Goal: Information Seeking & Learning: Learn about a topic

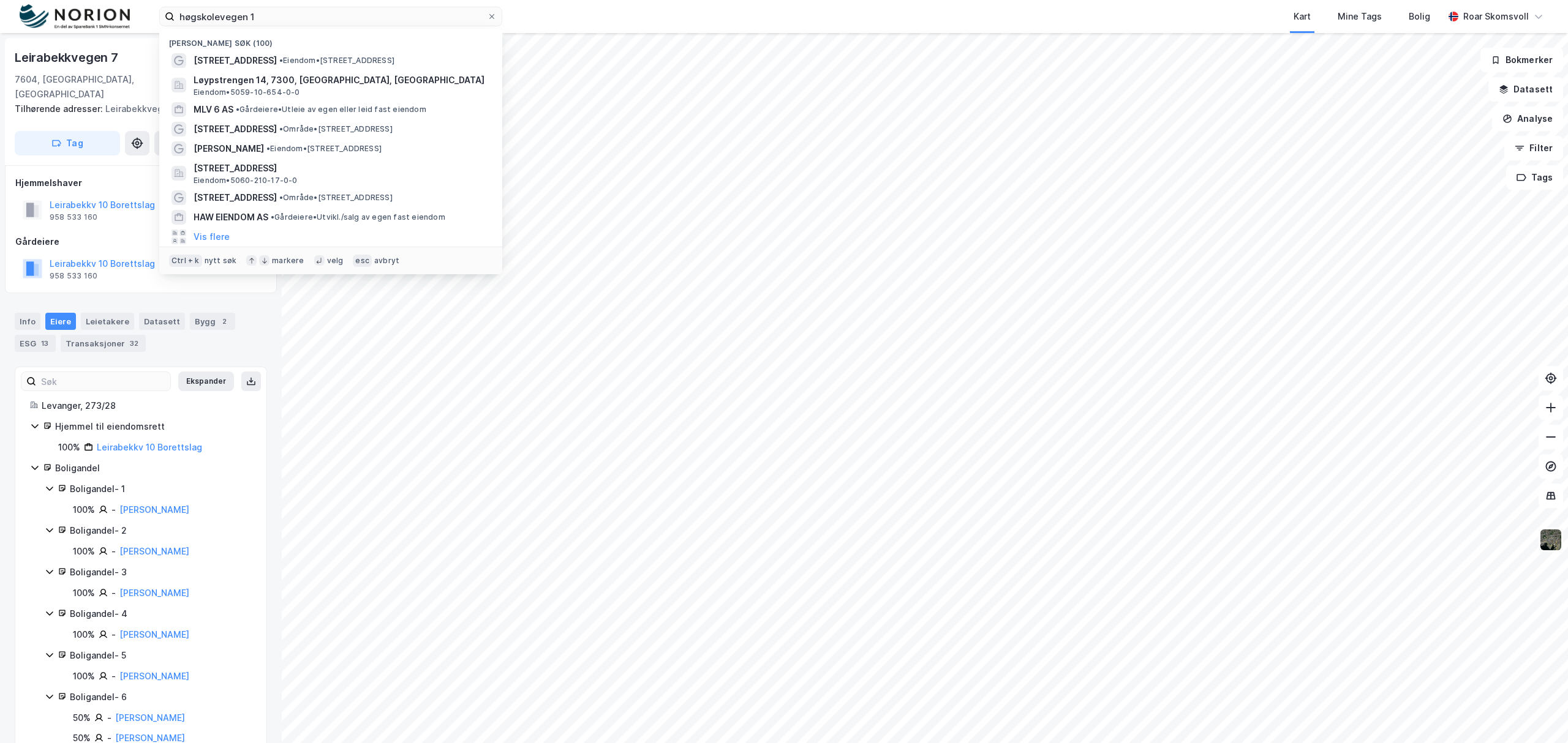
click at [97, 0] on html "høgskolevegen 1 Nylige søk (100) [STREET_ADDRESS] • Eiendom • [STREET_ADDRESS],…" at bounding box center [784, 371] width 1568 height 743
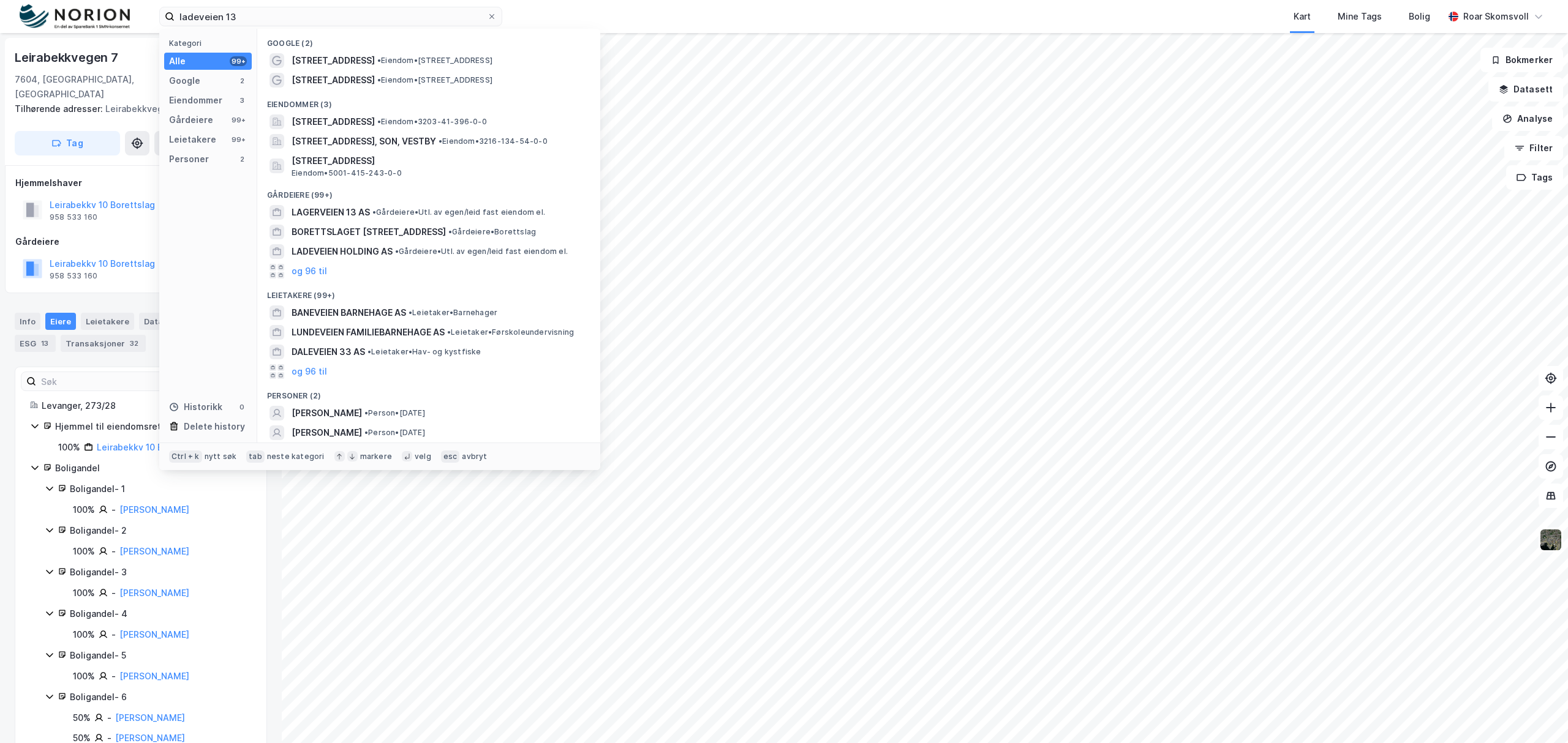
type input "ladeveien 13"
click at [377, 76] on span "•" at bounding box center [379, 80] width 4 height 9
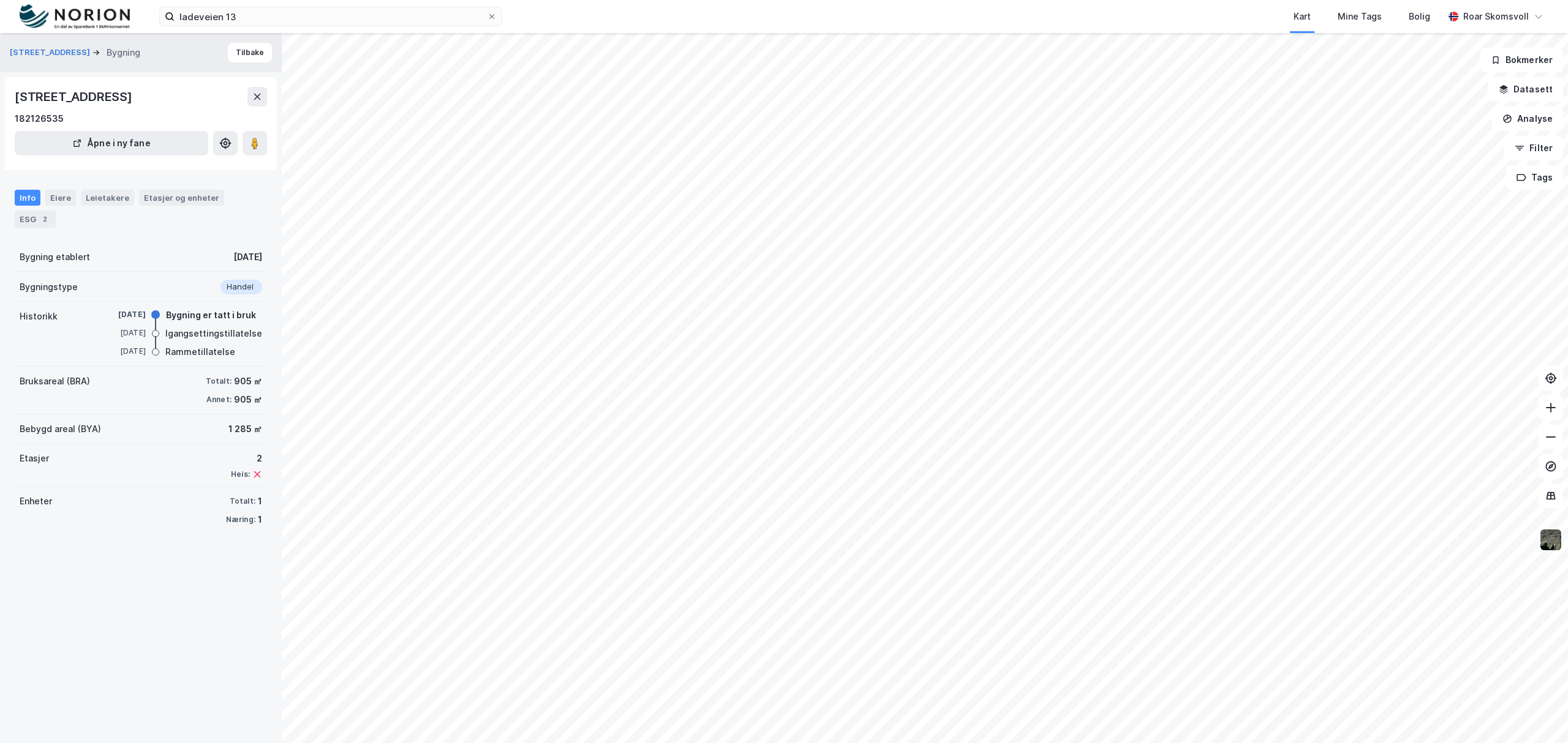
click at [82, 614] on div "[STREET_ADDRESS] Bygning [STREET_ADDRESS] 182126535 Åpne i ny fane Info Eiere L…" at bounding box center [140, 388] width 282 height 710
